Goal: Ask a question

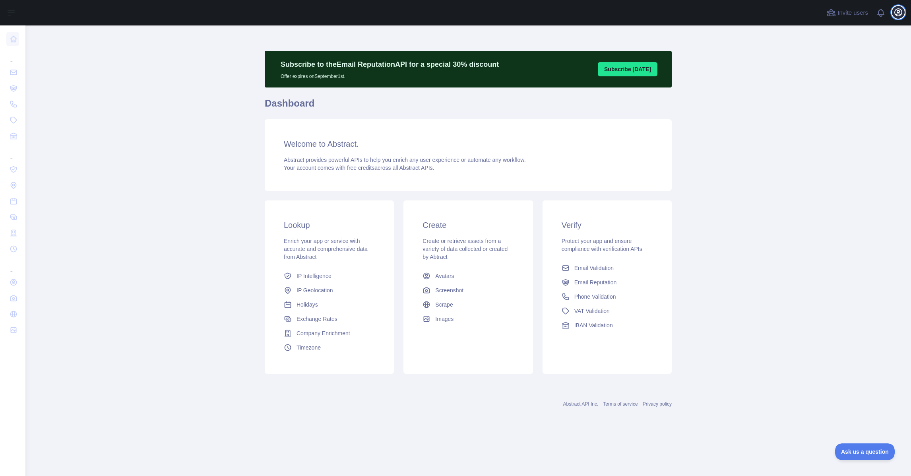
click at [897, 15] on icon "button" at bounding box center [897, 12] width 7 height 7
click at [832, 93] on button "Billing" at bounding box center [859, 86] width 89 height 14
click at [861, 452] on span "Ask us a question" at bounding box center [861, 450] width 60 height 6
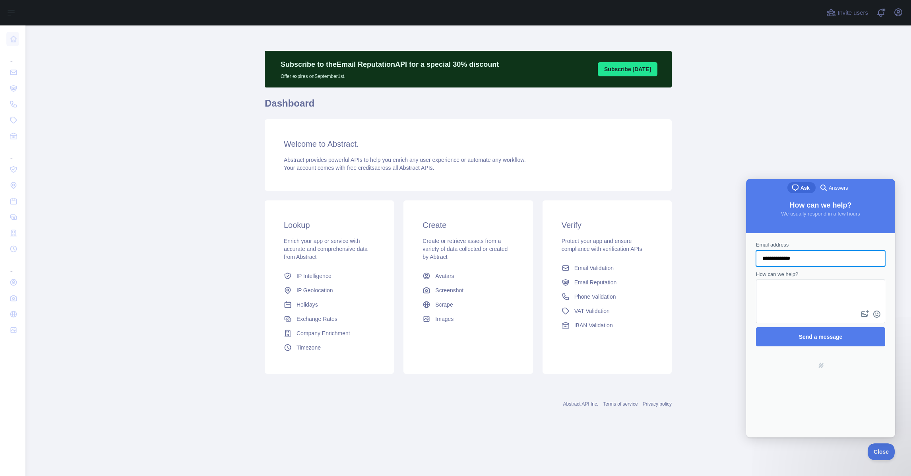
type input "**********"
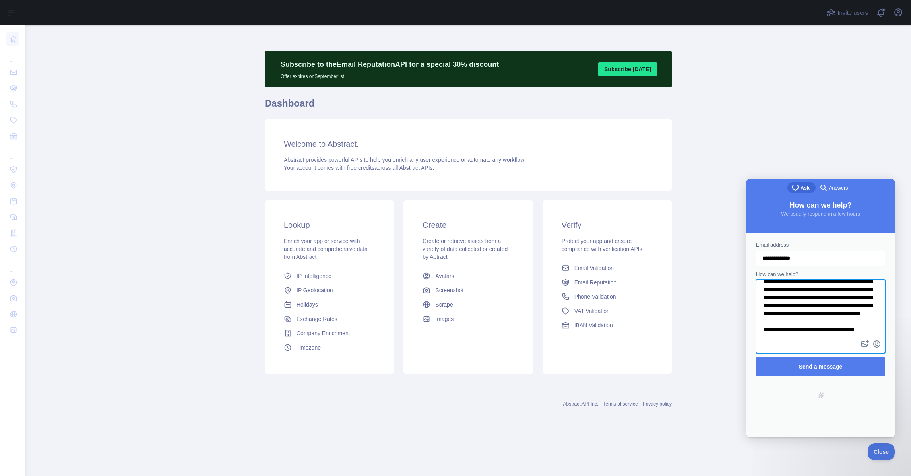
scroll to position [25, 0]
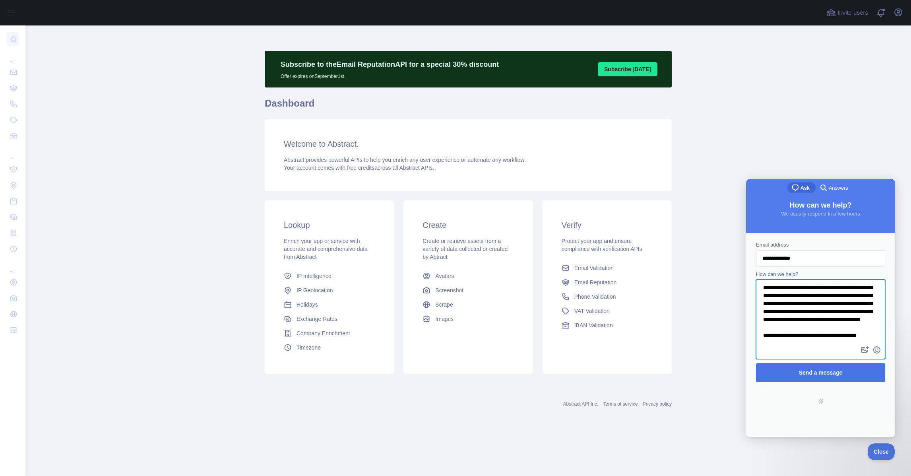
type textarea "**********"
click at [859, 374] on span "Send a message" at bounding box center [820, 372] width 112 height 18
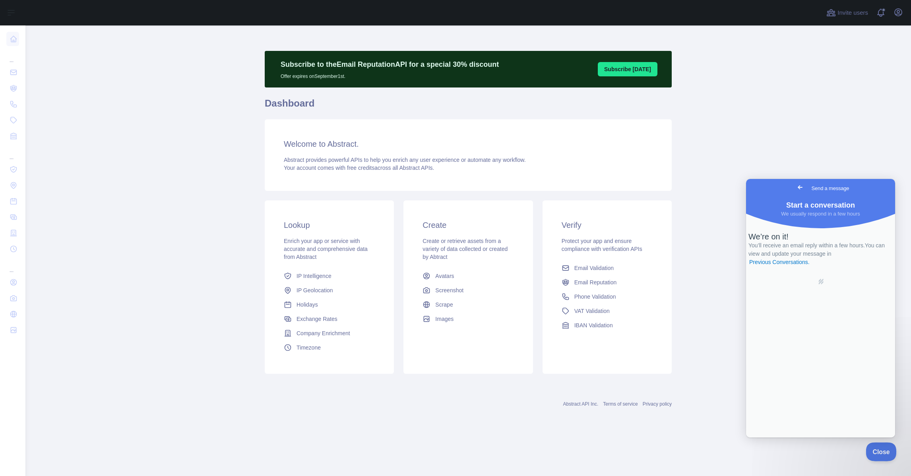
click at [885, 450] on span "Close" at bounding box center [878, 450] width 27 height 6
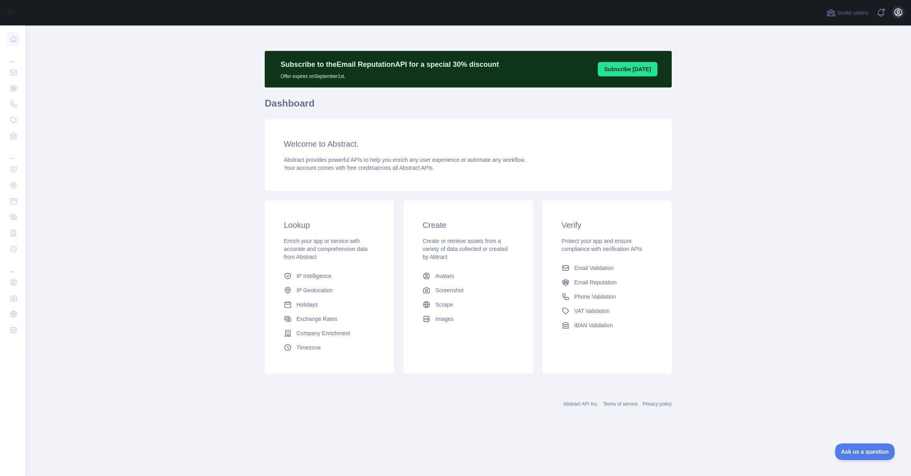
click at [901, 14] on icon "button" at bounding box center [897, 12] width 7 height 7
click at [852, 56] on link "Account settings" at bounding box center [859, 57] width 89 height 14
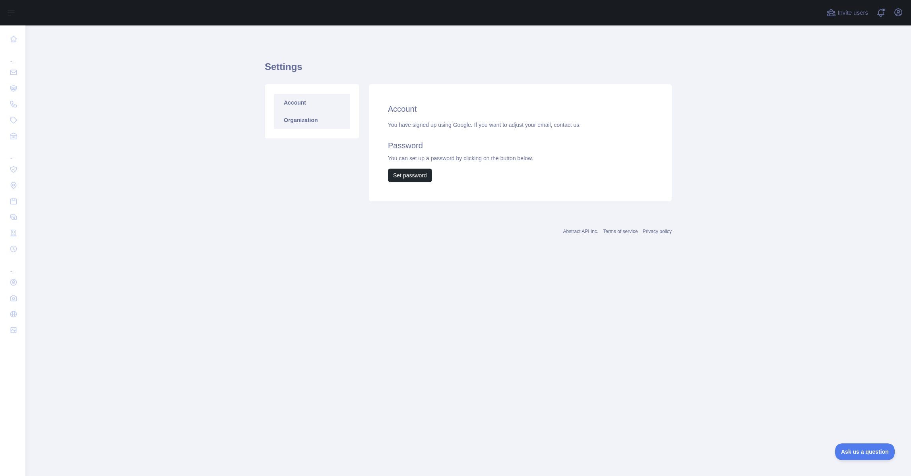
click at [316, 120] on link "Organization" at bounding box center [311, 119] width 75 height 17
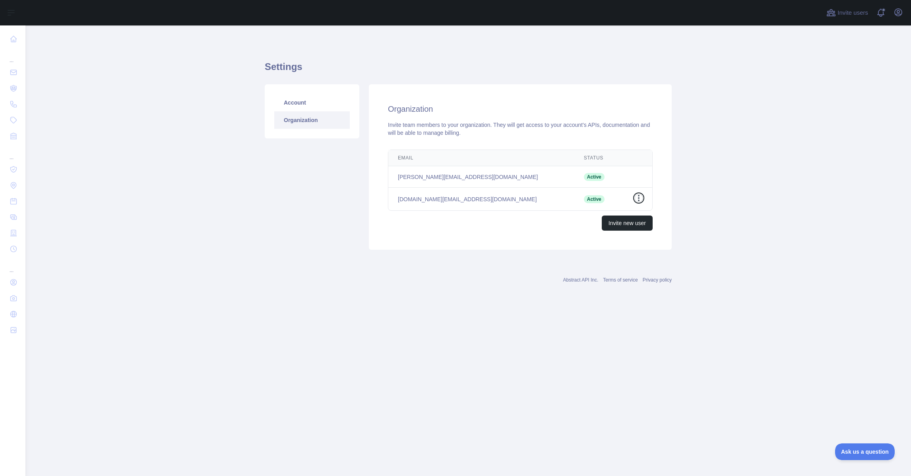
click at [640, 199] on icon "button" at bounding box center [638, 198] width 8 height 8
click at [598, 211] on button "Remove user" at bounding box center [597, 214] width 89 height 14
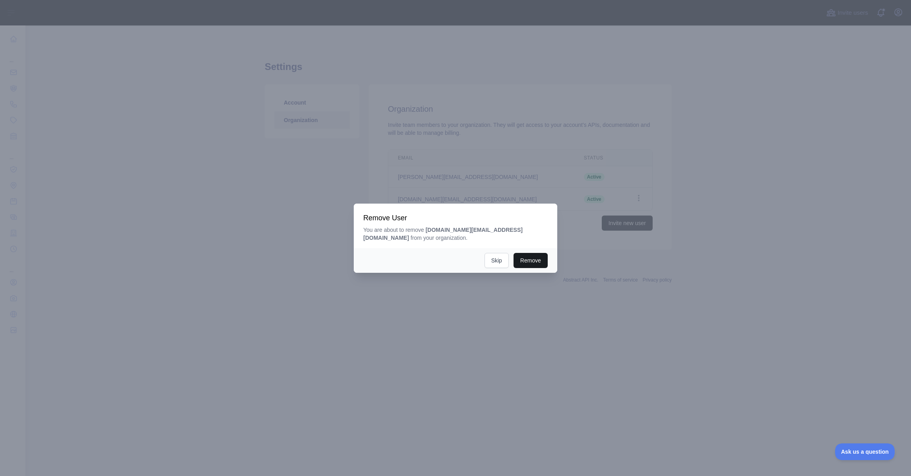
click at [535, 257] on button "Remove" at bounding box center [530, 260] width 34 height 15
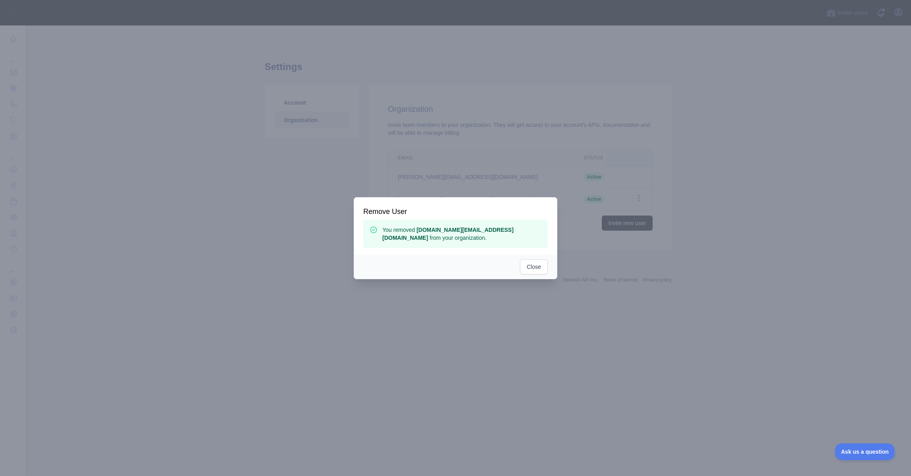
click at [878, 120] on div at bounding box center [455, 238] width 911 height 476
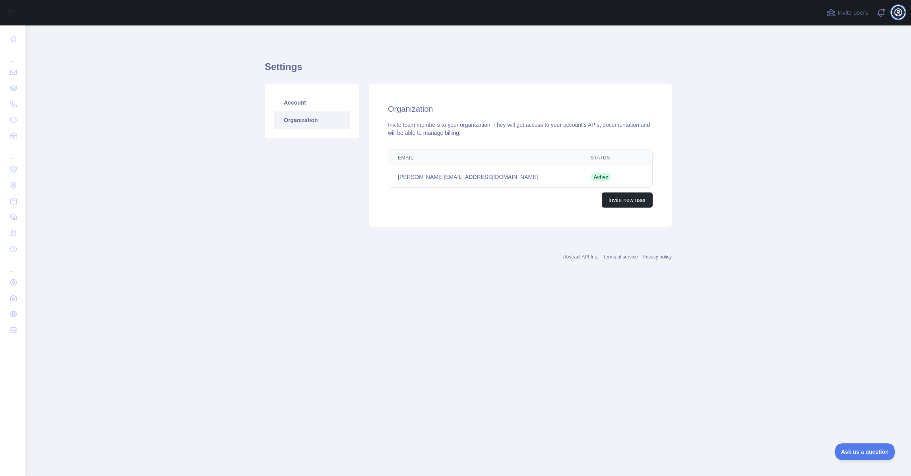
click at [899, 11] on icon "button" at bounding box center [897, 12] width 7 height 7
click at [845, 85] on button "Billing" at bounding box center [859, 86] width 89 height 14
